Goal: Entertainment & Leisure: Consume media (video, audio)

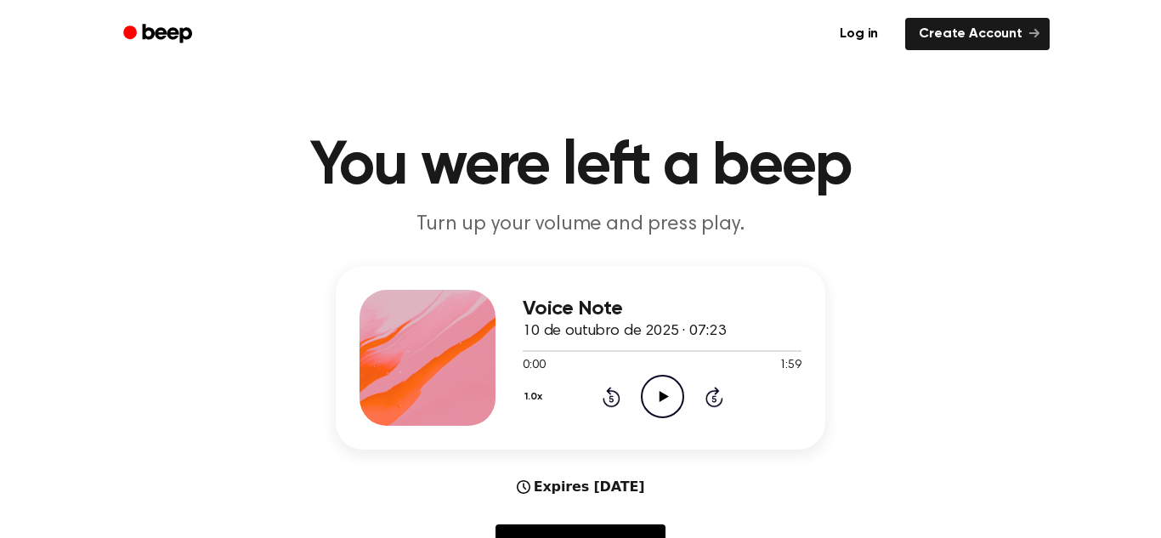
click at [658, 404] on icon "Play Audio" at bounding box center [662, 396] width 43 height 43
click at [655, 399] on icon "Pause Audio" at bounding box center [662, 396] width 43 height 43
click at [655, 400] on icon "Play Audio" at bounding box center [662, 396] width 43 height 43
click at [655, 400] on icon "Pause Audio" at bounding box center [662, 396] width 43 height 43
click at [655, 400] on icon "Play Audio" at bounding box center [662, 396] width 43 height 43
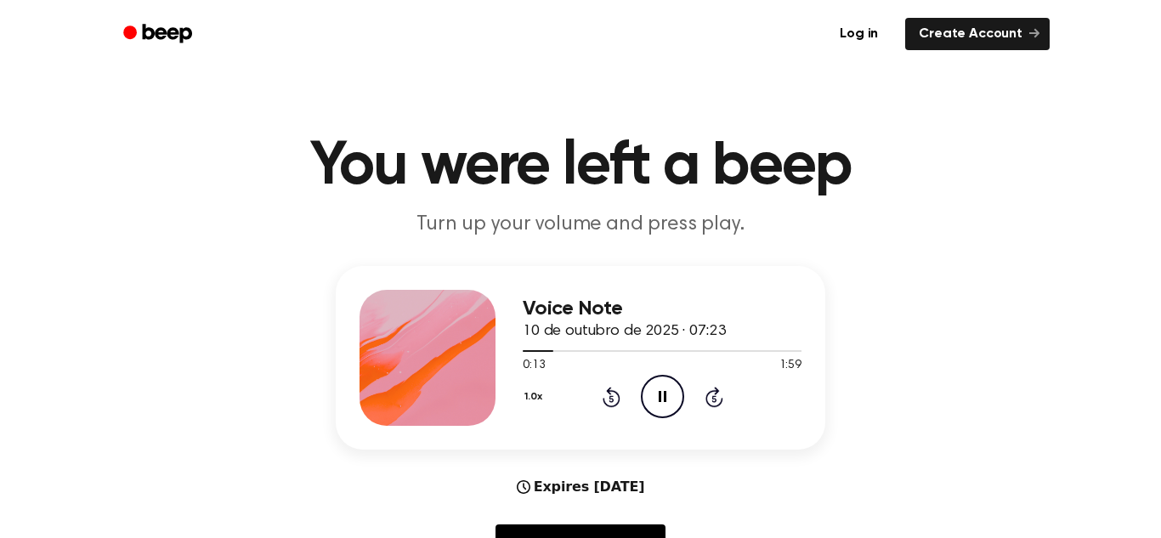
click at [655, 400] on icon "Pause Audio" at bounding box center [662, 396] width 43 height 43
click at [654, 401] on icon "Play Audio" at bounding box center [662, 396] width 43 height 43
drag, startPoint x: 561, startPoint y: 353, endPoint x: 675, endPoint y: 365, distance: 114.6
click at [675, 365] on div "0:18 1:59 Your browser does not support the [object Object] element." at bounding box center [662, 358] width 279 height 31
click at [659, 346] on div at bounding box center [662, 350] width 279 height 14
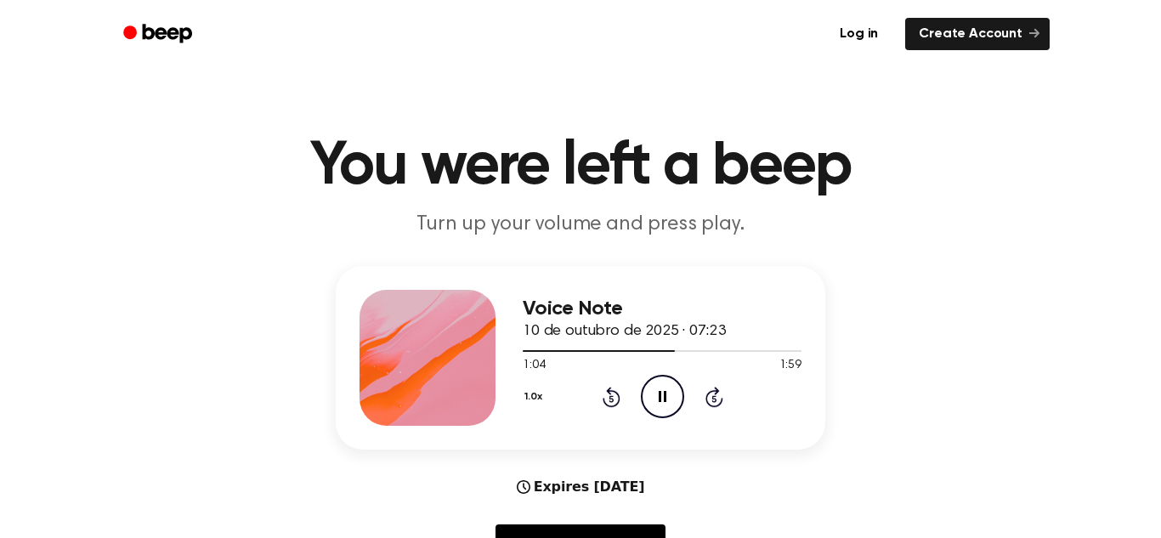
click at [671, 399] on icon "Pause Audio" at bounding box center [662, 396] width 43 height 43
